Goal: Information Seeking & Learning: Learn about a topic

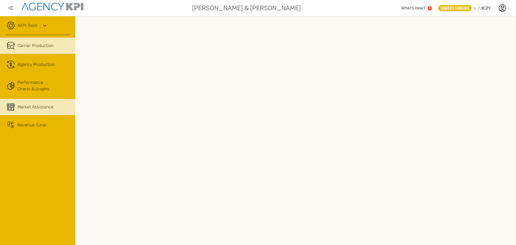
click at [31, 105] on span "Market Assistance" at bounding box center [35, 107] width 36 height 6
